Goal: Information Seeking & Learning: Learn about a topic

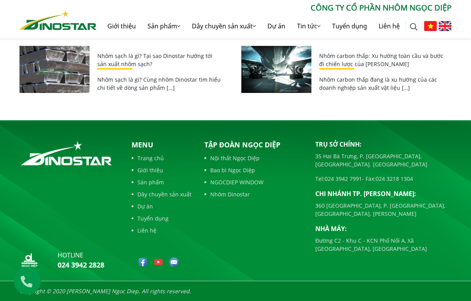
scroll to position [2826, 0]
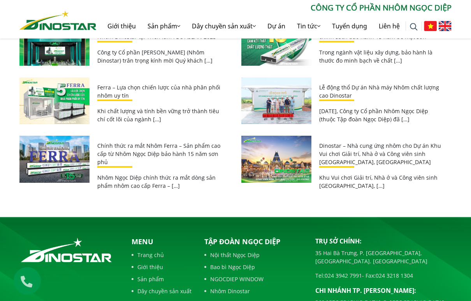
scroll to position [1773, 0]
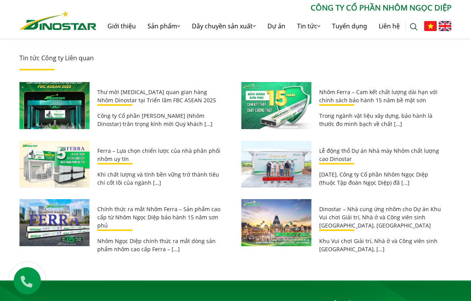
click at [414, 161] on link "Lễ động thổ Dự án Nhà máy Nhôm chất lượng cao Dinostar" at bounding box center [379, 155] width 120 height 16
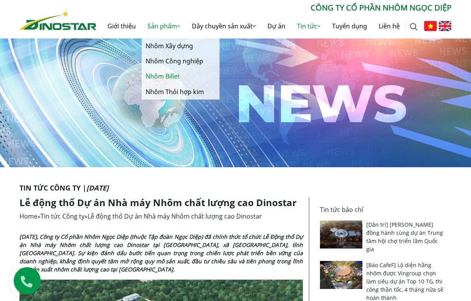
click at [172, 75] on link "Nhôm Billet" at bounding box center [181, 76] width 78 height 15
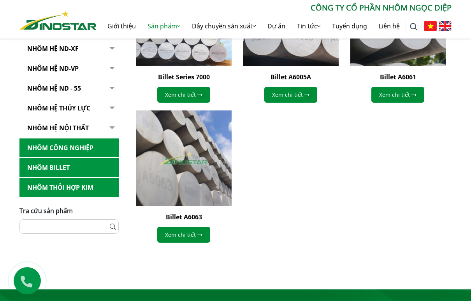
scroll to position [232, 0]
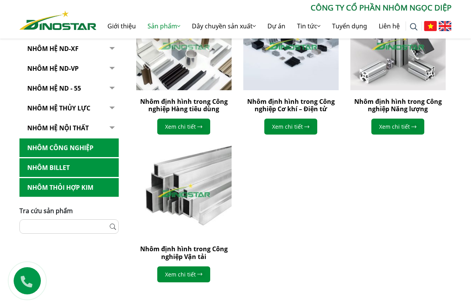
scroll to position [184, 0]
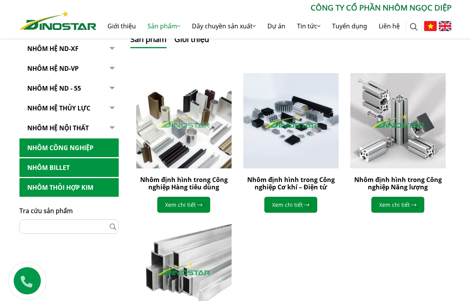
click at [79, 188] on link "Nhôm Thỏi hợp kim" at bounding box center [68, 187] width 99 height 19
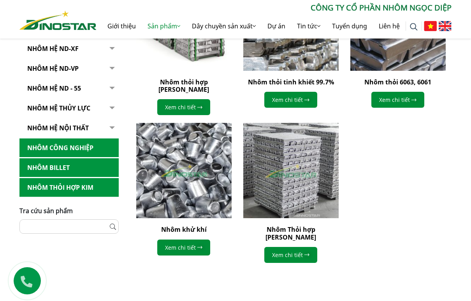
scroll to position [291, 0]
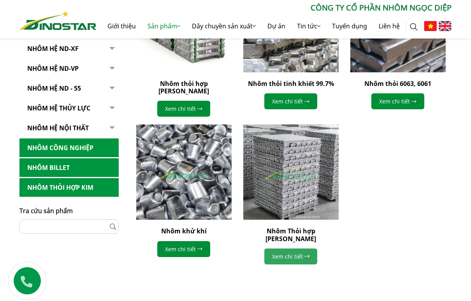
click at [292, 249] on link "Xem chi tiết" at bounding box center [290, 257] width 53 height 16
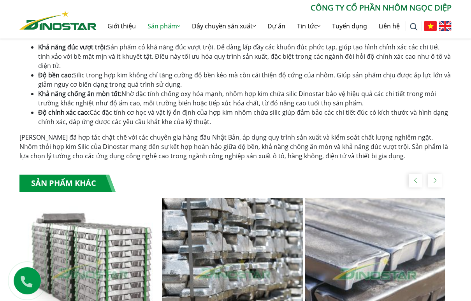
scroll to position [712, 0]
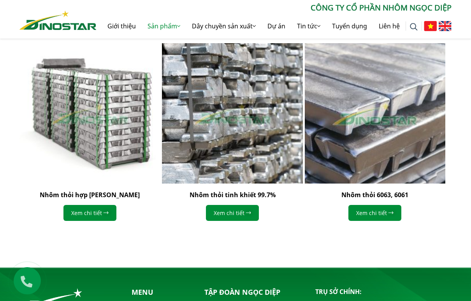
click at [387, 125] on img "3 / 4" at bounding box center [375, 113] width 154 height 154
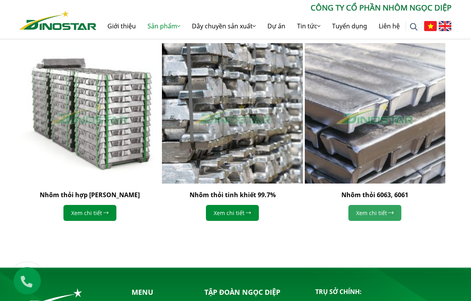
click at [375, 212] on link "Xem chi tiết" at bounding box center [374, 213] width 53 height 16
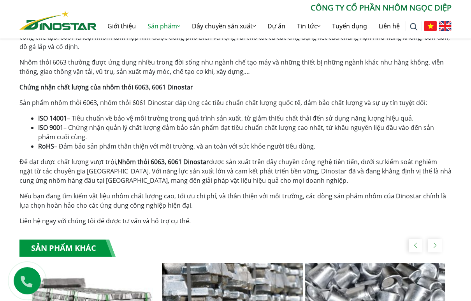
scroll to position [856, 0]
